Goal: Transaction & Acquisition: Book appointment/travel/reservation

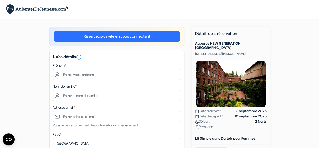
click at [140, 34] on link "Réservez plus vite en vous connectant" at bounding box center [117, 36] width 127 height 11
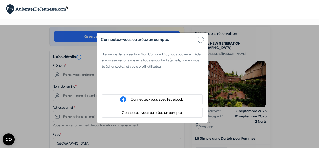
type input "Violaine"
type input "Charvet"
type input "[EMAIL_ADDRESS][DOMAIN_NAME]"
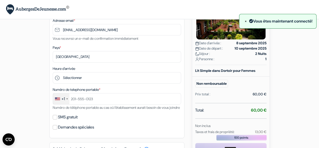
scroll to position [76, 0]
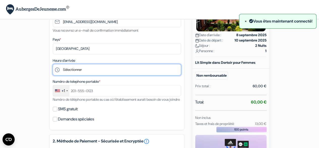
click at [122, 70] on select "Sélectionner 14:00 15:00 16:00 17:00 18:00 19:00 20:00 21:00 22:00 23:00" at bounding box center [117, 69] width 129 height 11
select select "18"
click at [53, 65] on select "Sélectionner 14:00 15:00 16:00 17:00 18:00 19:00 20:00 21:00 22:00 23:00" at bounding box center [117, 69] width 129 height 11
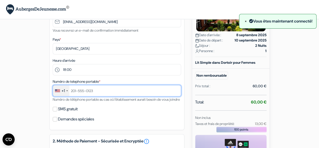
click at [127, 93] on input "text" at bounding box center [117, 90] width 129 height 11
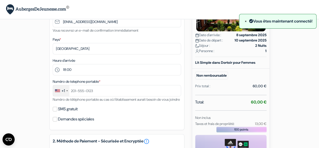
click at [63, 95] on div "+1" at bounding box center [61, 90] width 16 height 11
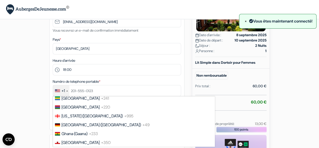
scroll to position [680, 0]
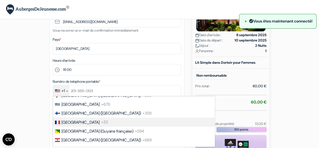
click at [86, 126] on li "France +33" at bounding box center [134, 121] width 162 height 9
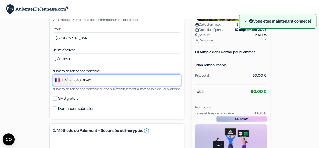
scroll to position [101, 0]
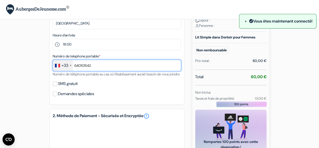
type input "640101542"
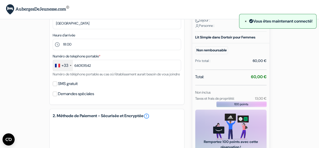
click at [22, 94] on div "add_box Auberge NEW GENERATION Milan center Via Renzo Bertoni 3, Milan, Italie …" at bounding box center [160, 87] width 288 height 322
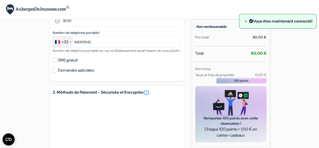
scroll to position [152, 0]
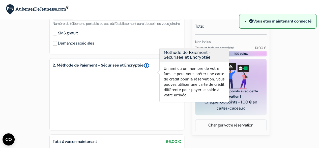
click at [150, 68] on link "error_outline" at bounding box center [147, 65] width 6 height 6
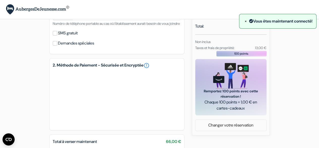
click at [191, 126] on div "add_box Auberge NEW GENERATION Milan center Via Renzo Bertoni 3, Milan, Italie …" at bounding box center [160, 36] width 288 height 322
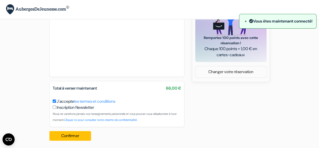
scroll to position [213, 0]
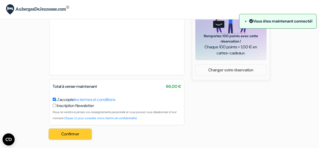
click at [78, 137] on button "Confirmer Loading..." at bounding box center [70, 134] width 42 height 10
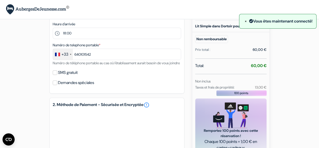
scroll to position [112, 0]
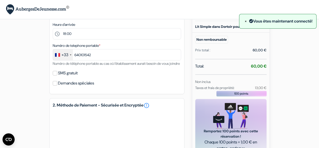
drag, startPoint x: 240, startPoint y: 21, endPoint x: 244, endPoint y: 24, distance: 5.4
click at [245, 21] on span "×" at bounding box center [246, 20] width 2 height 5
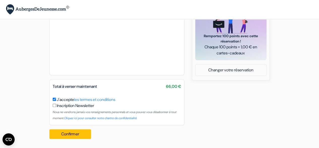
scroll to position [213, 0]
click at [61, 136] on button "Confirmer Loading..." at bounding box center [70, 134] width 42 height 10
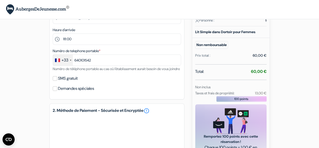
scroll to position [36, 0]
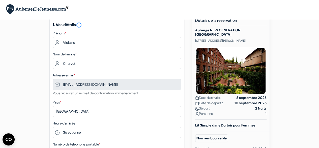
scroll to position [13, 0]
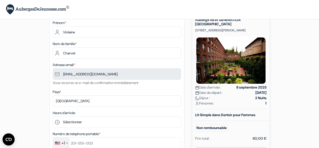
scroll to position [51, 0]
